Goal: Find specific page/section: Find specific page/section

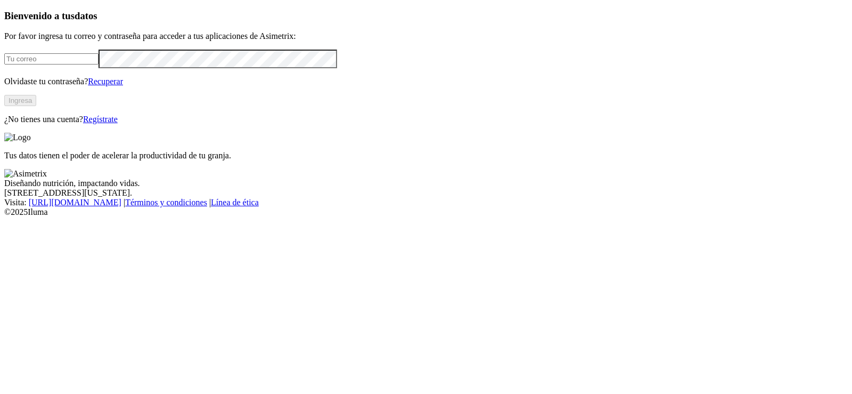
type input "[PERSON_NAME][EMAIL_ADDRESS][PERSON_NAME][DOMAIN_NAME]"
click at [36, 106] on button "Ingresa" at bounding box center [20, 100] width 32 height 11
